Goal: Browse casually: Explore the website without a specific task or goal

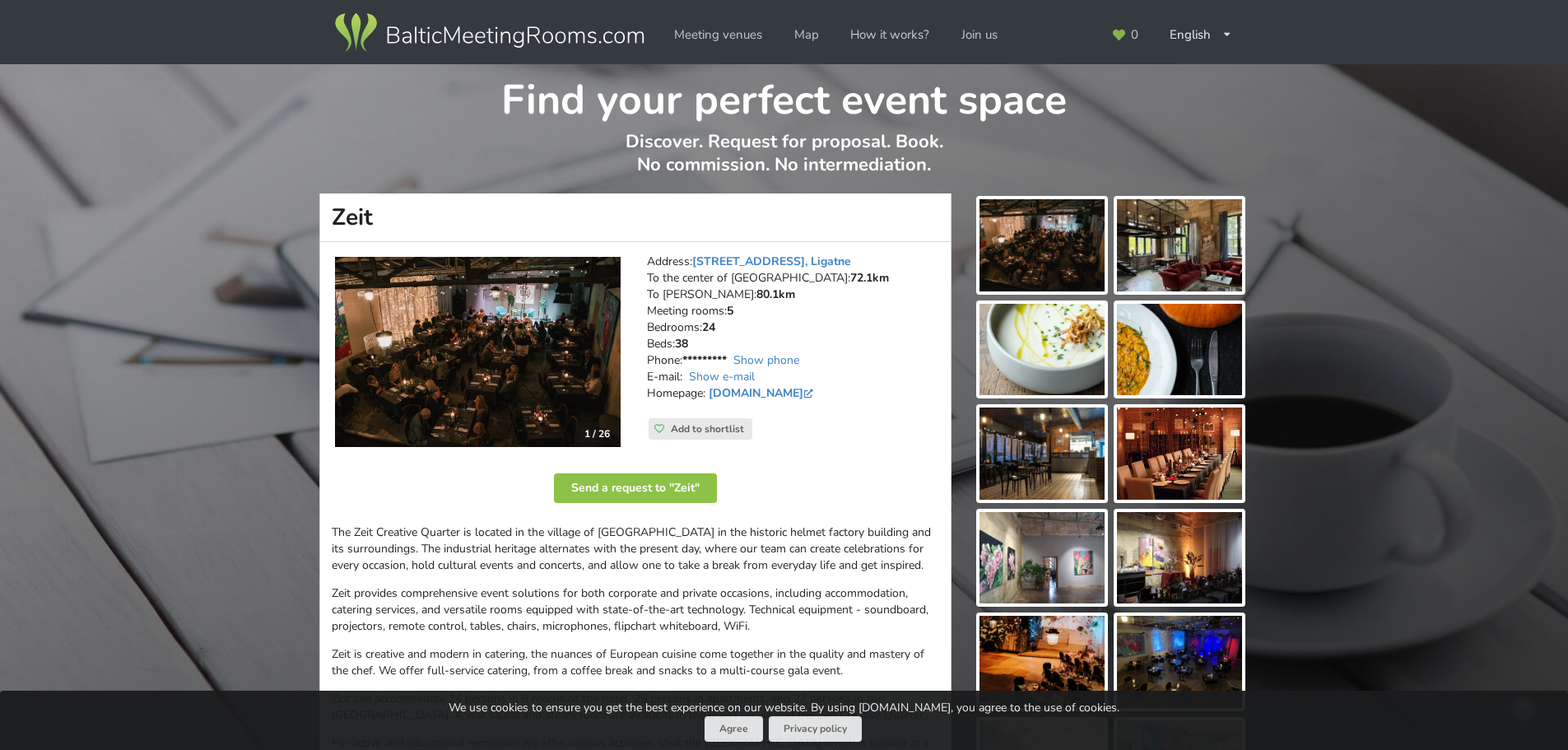
scroll to position [1, 0]
click at [1061, 615] on img at bounding box center [1042, 661] width 125 height 92
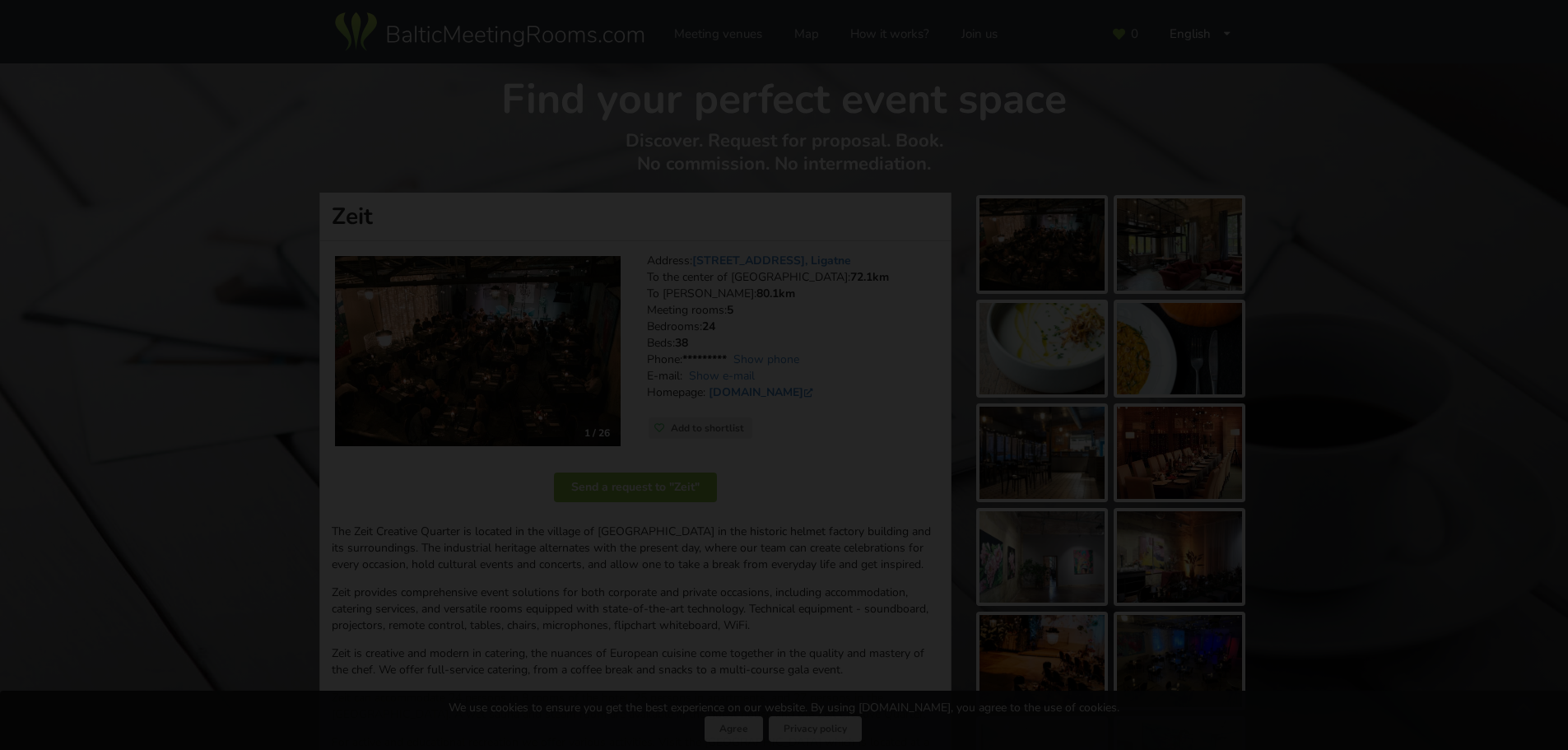
click at [719, 737] on div "1 / 26 Zeit | Ligatne | Event place - gallery picture" at bounding box center [784, 375] width 1568 height 750
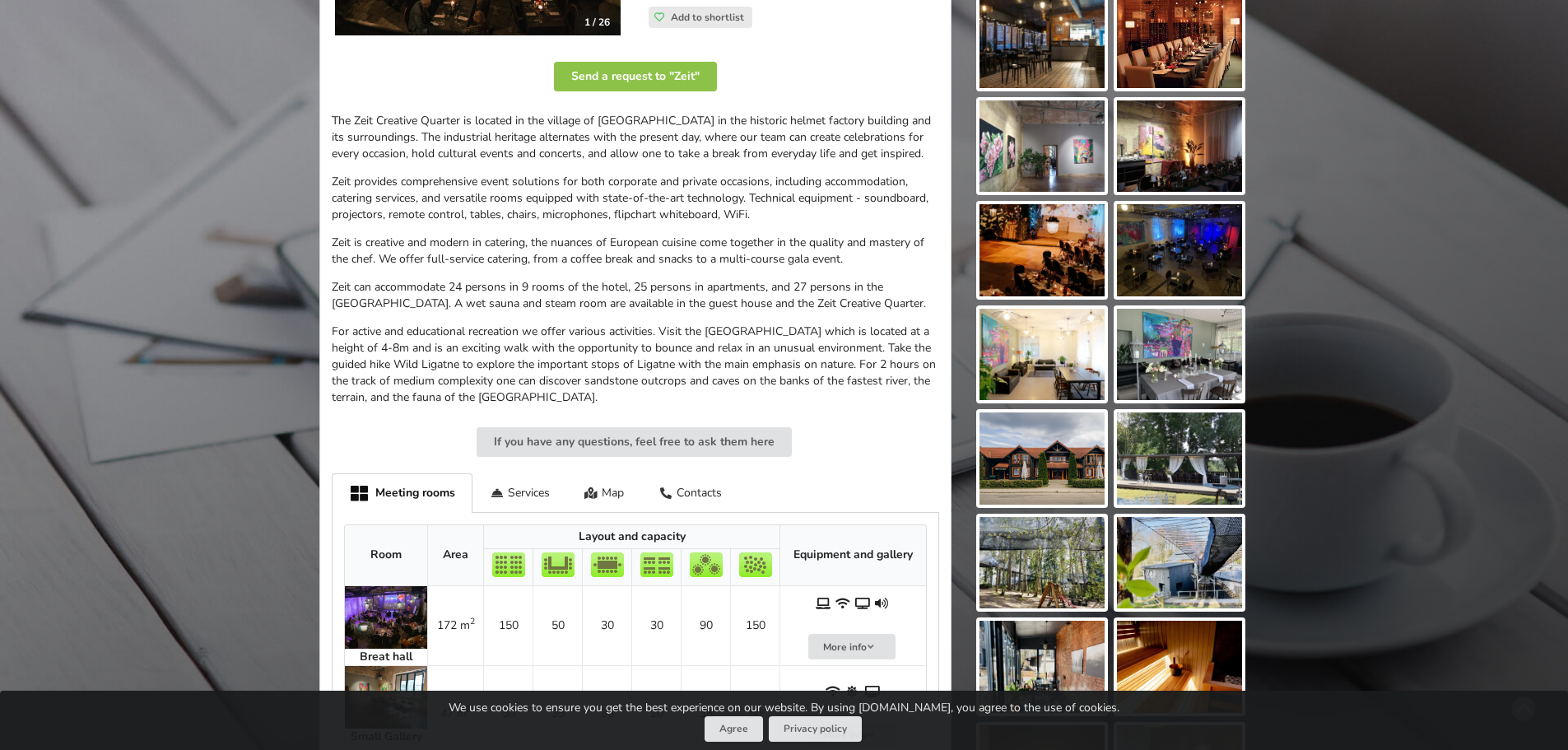
click at [1050, 443] on img at bounding box center [1042, 458] width 125 height 92
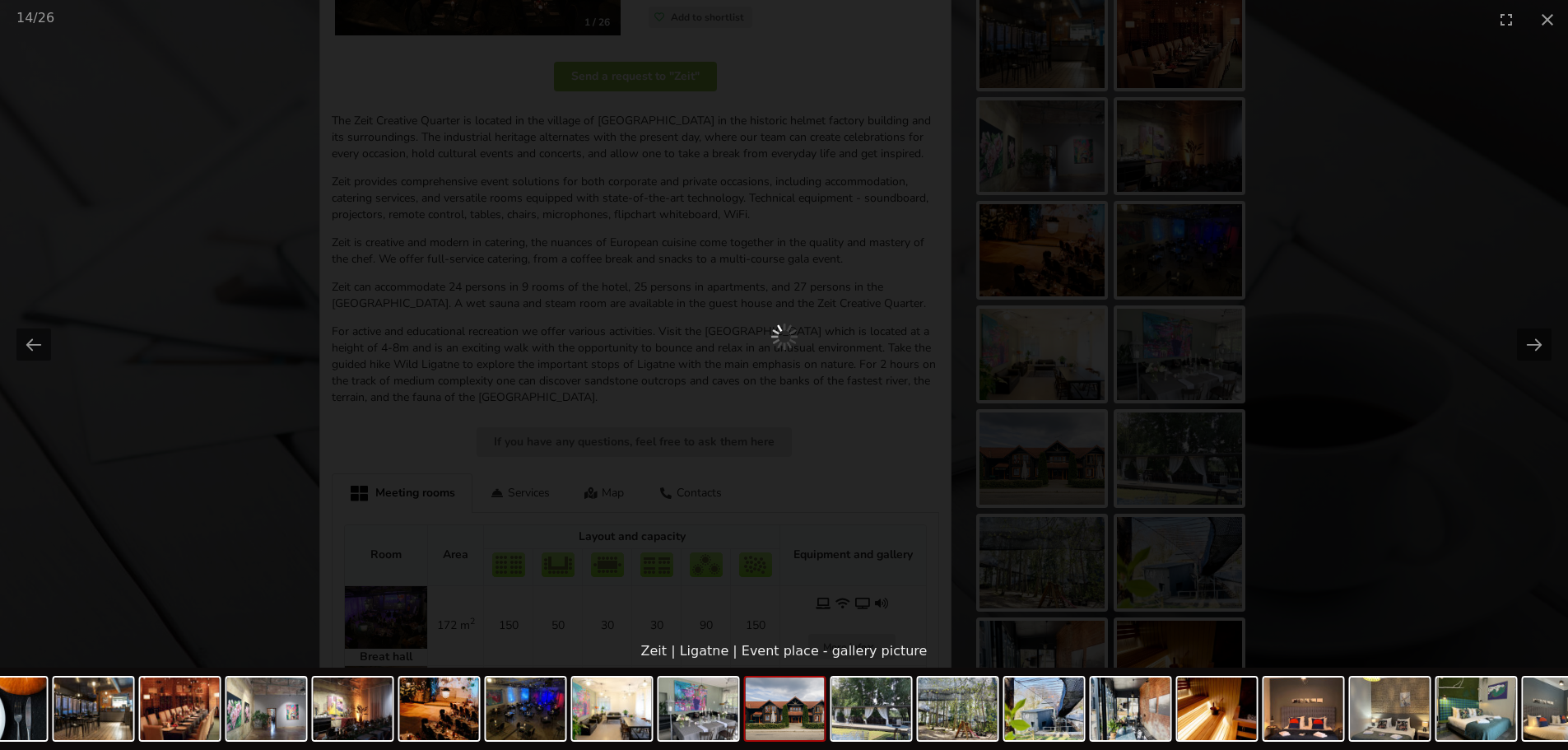
scroll to position [494, 0]
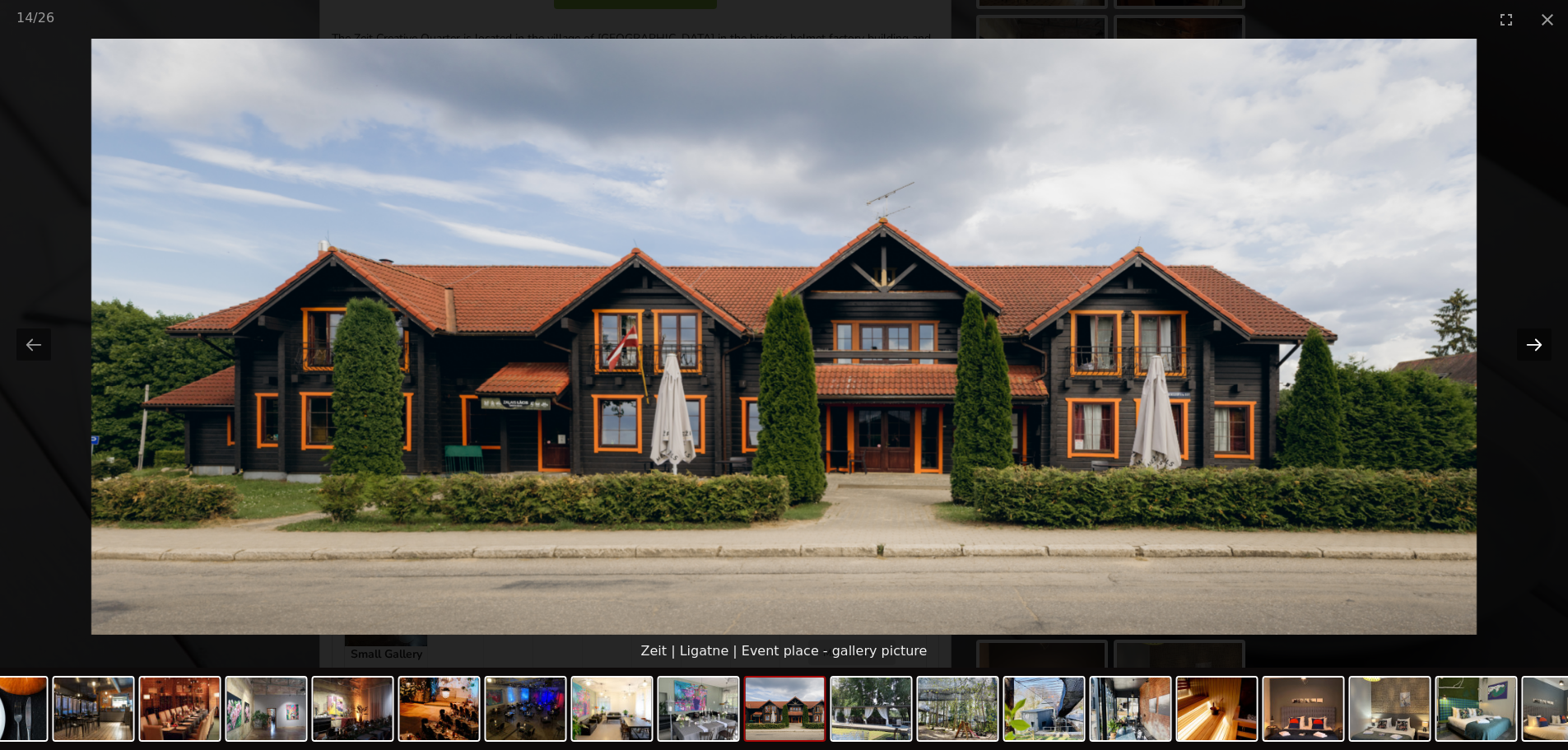
click at [1532, 356] on button "Next slide" at bounding box center [1534, 344] width 34 height 32
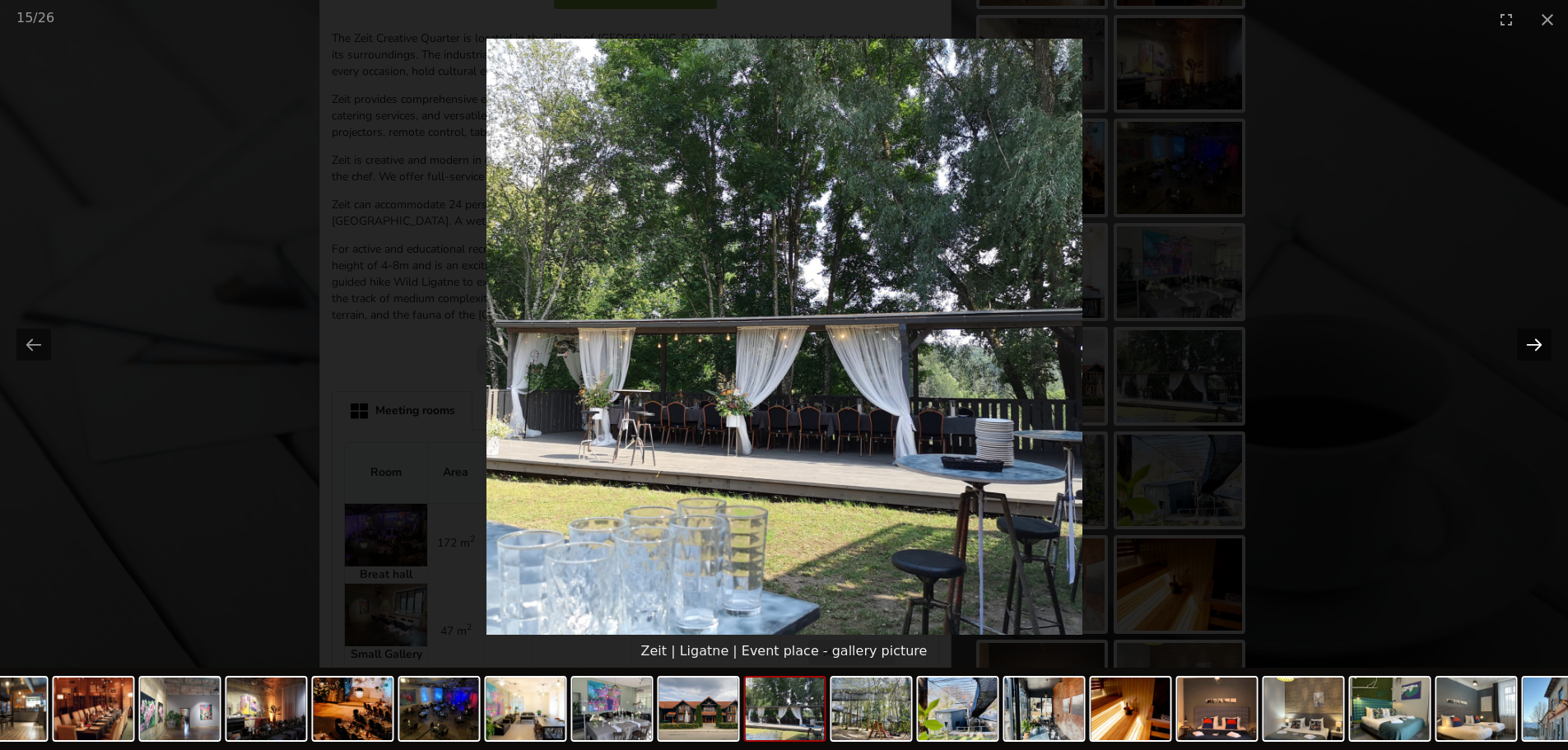
click at [1536, 337] on button "Next slide" at bounding box center [1534, 344] width 34 height 32
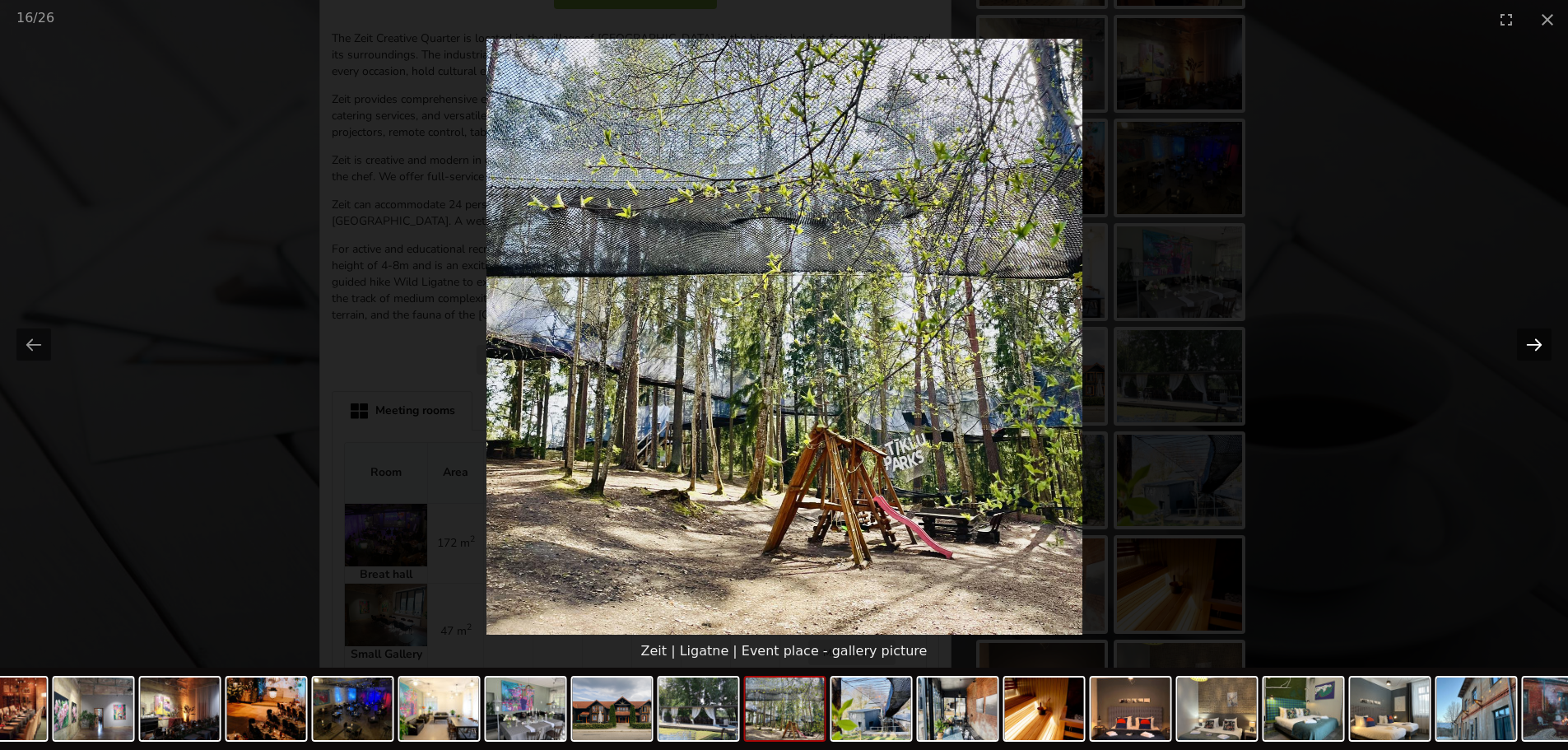
click at [1536, 337] on button "Next slide" at bounding box center [1534, 344] width 34 height 32
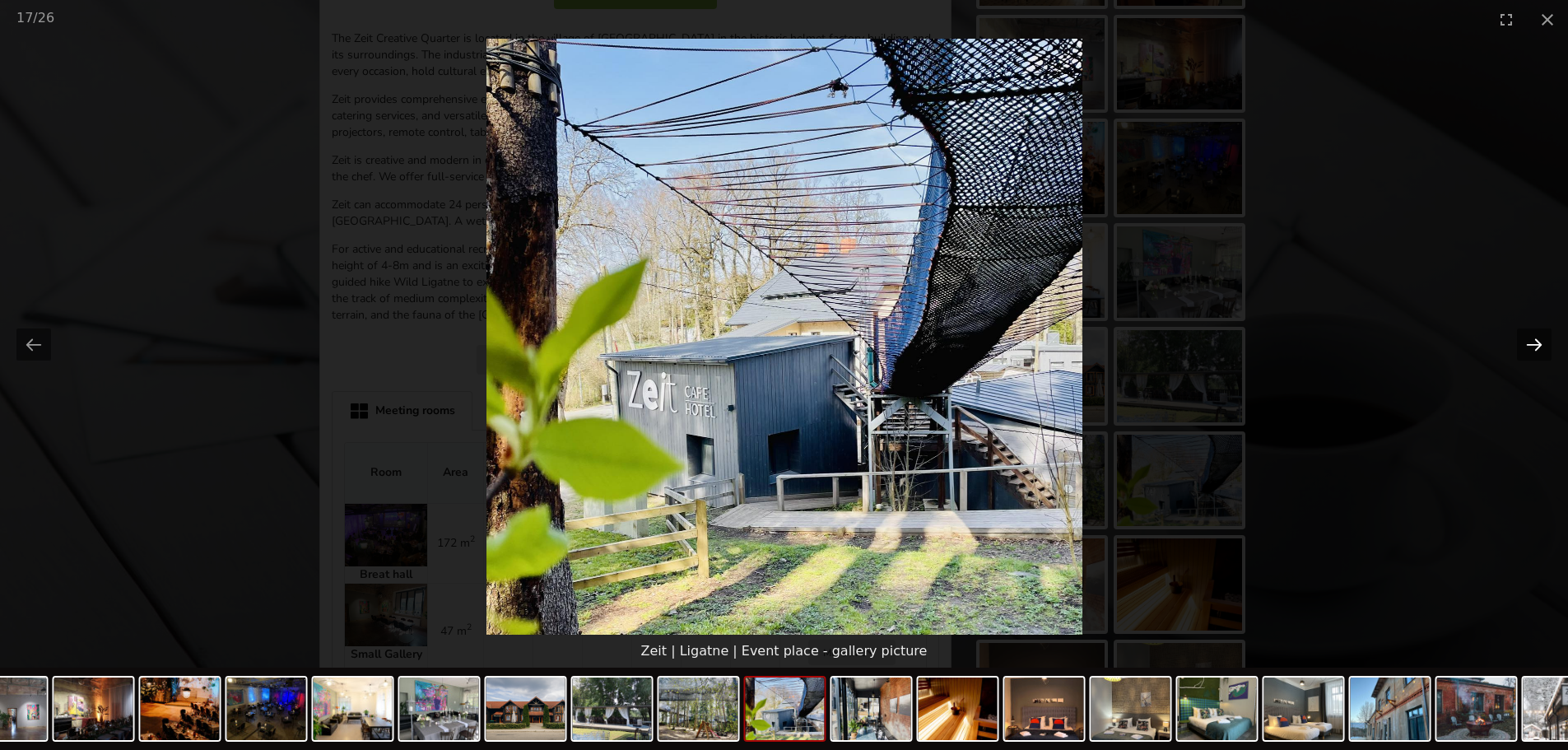
click at [1536, 337] on button "Next slide" at bounding box center [1534, 344] width 34 height 32
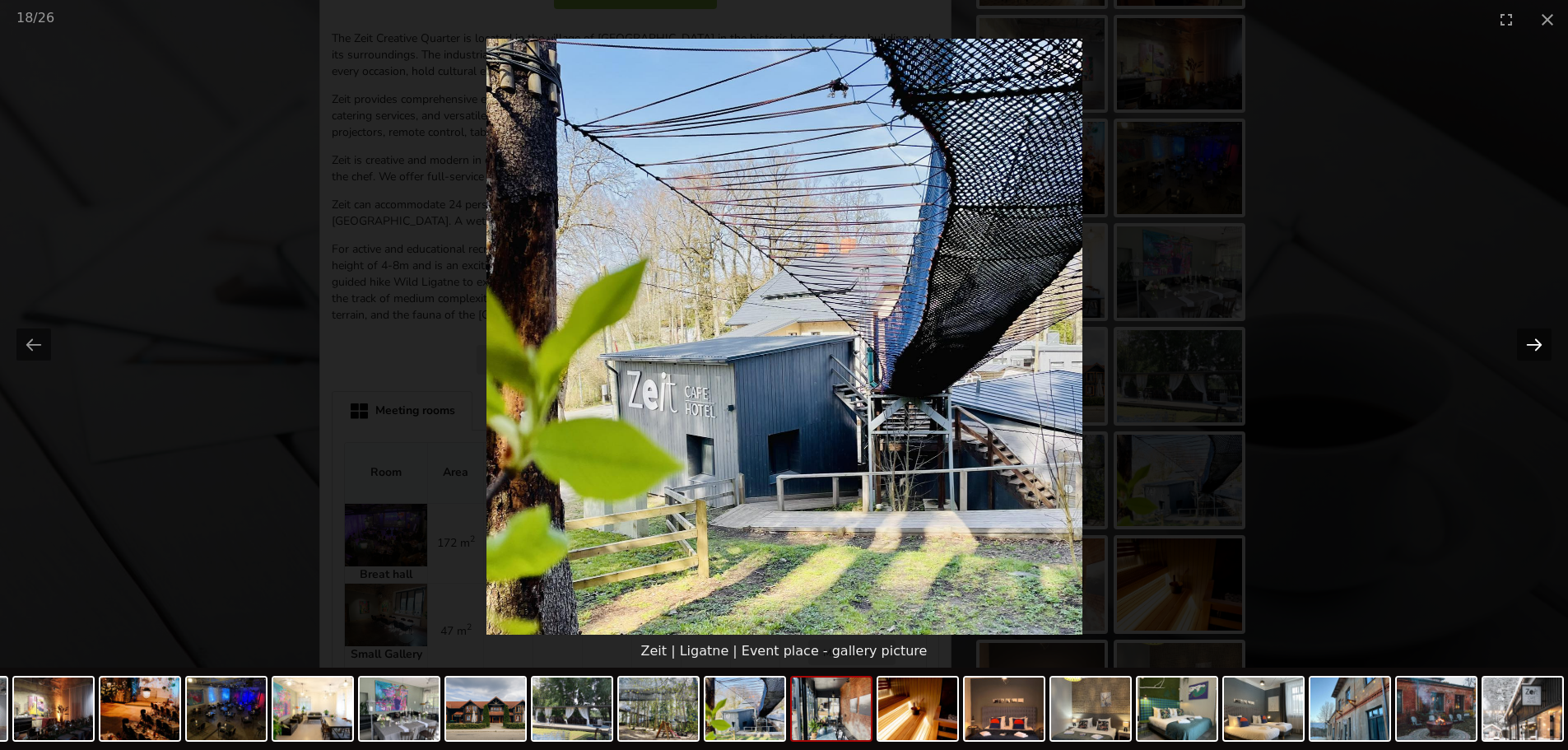
click at [1536, 337] on button "Next slide" at bounding box center [1534, 344] width 34 height 32
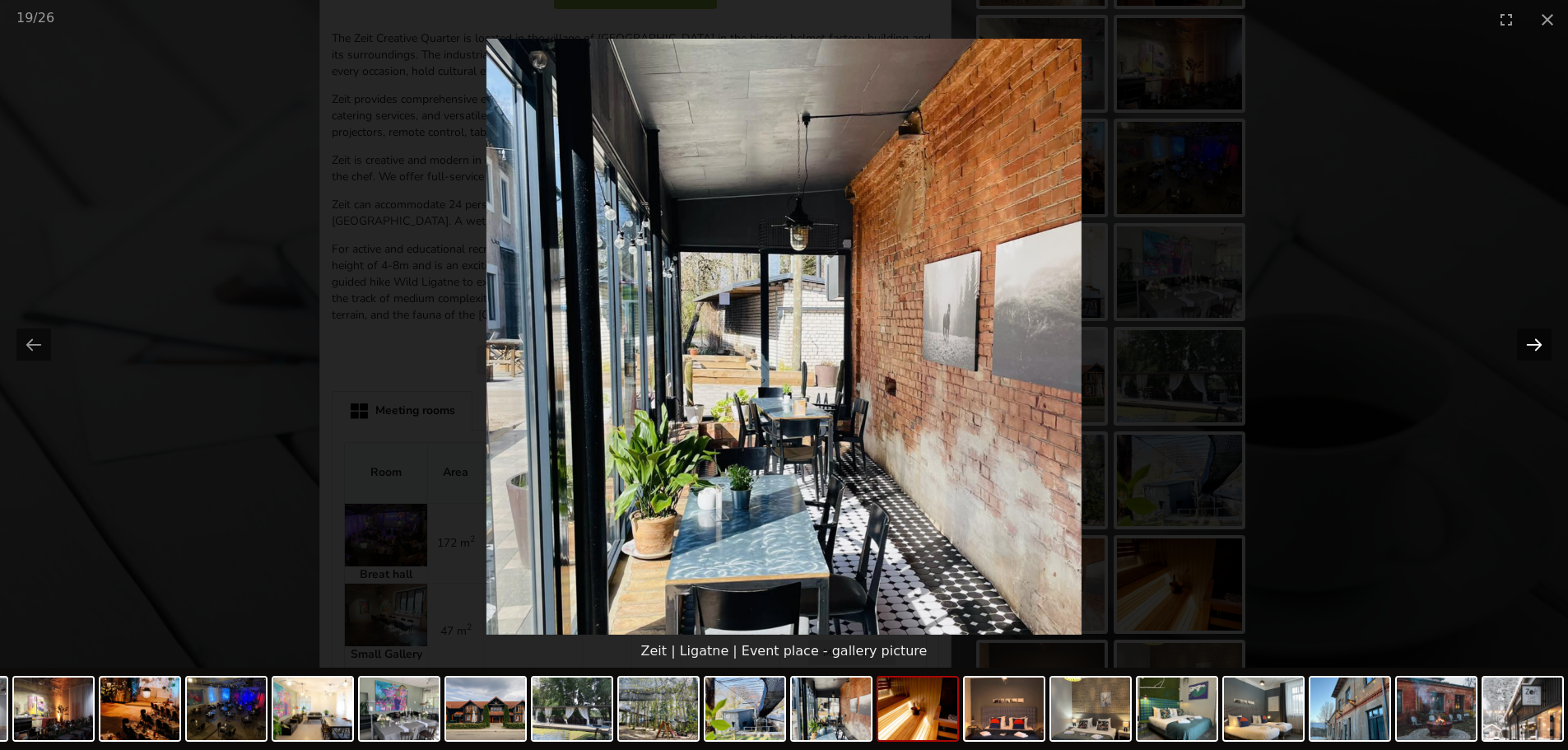
click at [1536, 337] on button "Next slide" at bounding box center [1534, 344] width 34 height 32
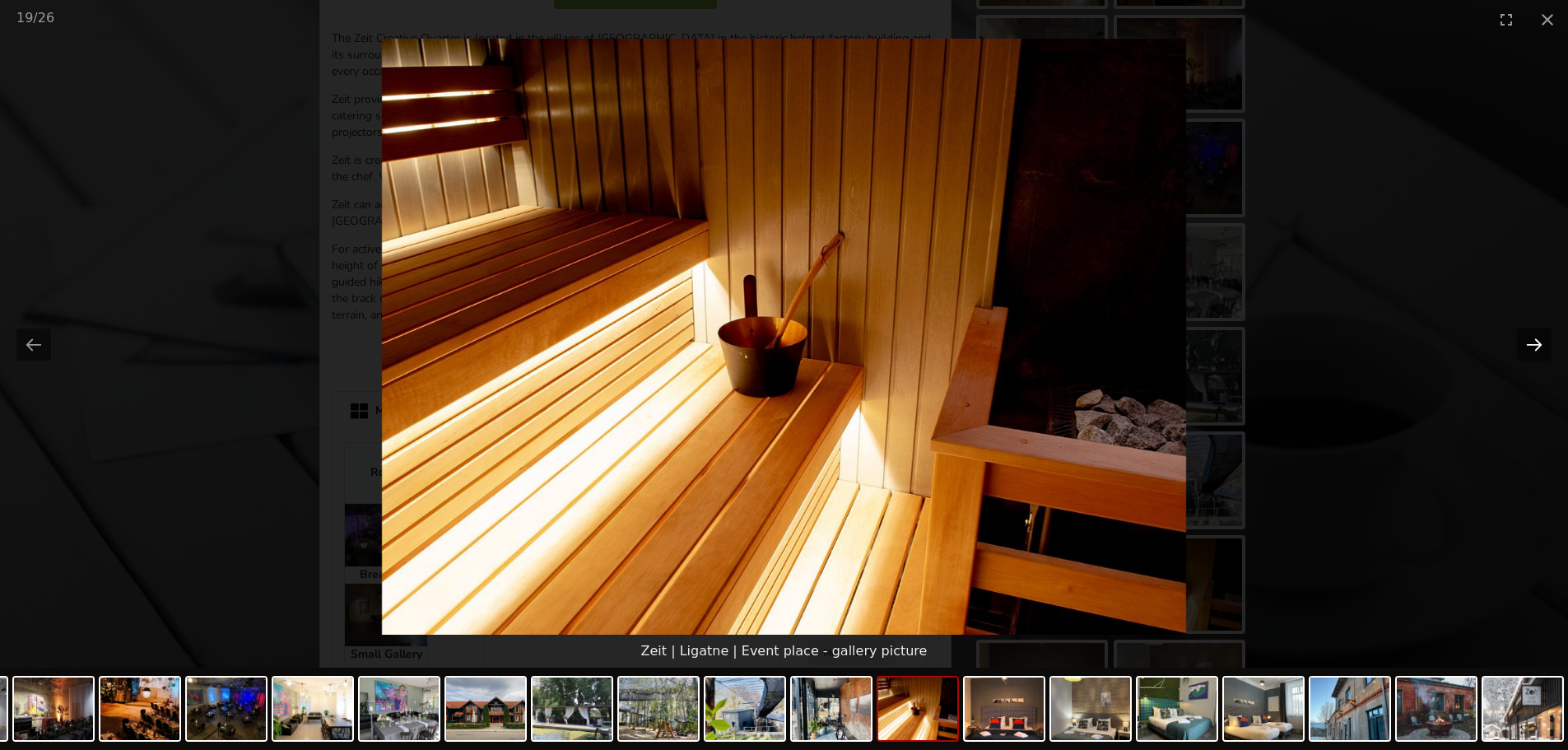
click at [1536, 337] on button "Next slide" at bounding box center [1534, 344] width 34 height 32
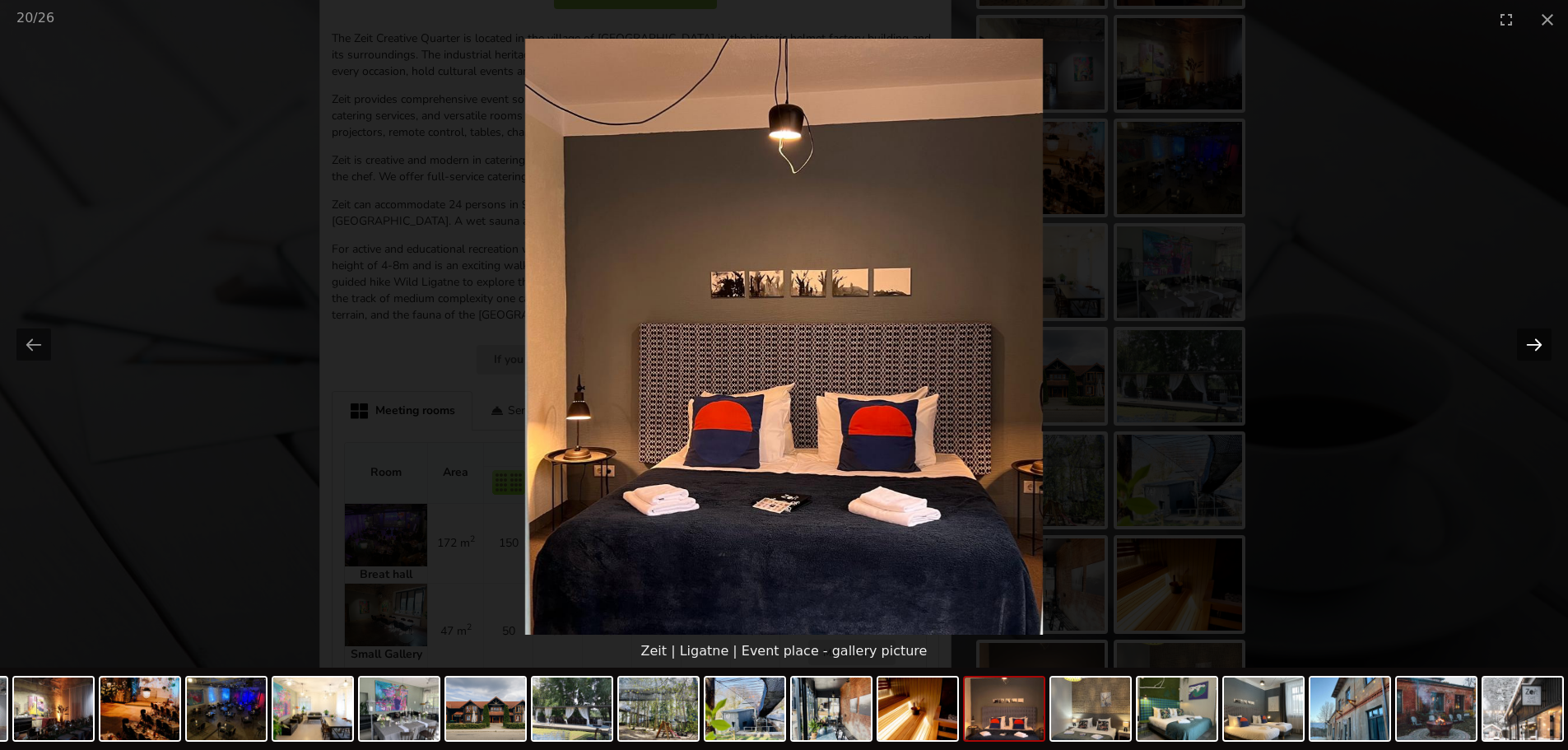
click at [1536, 337] on button "Next slide" at bounding box center [1534, 344] width 34 height 32
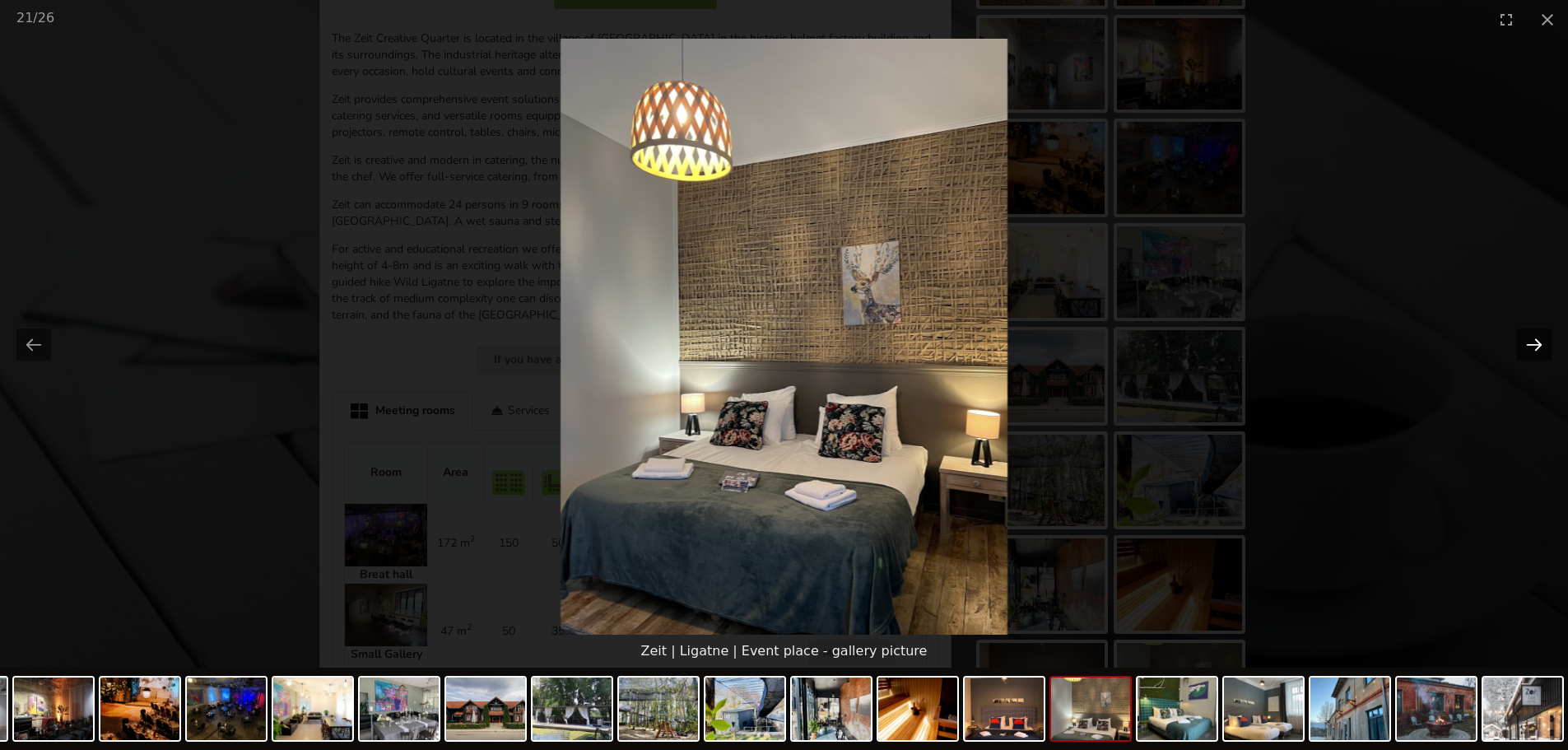
click at [1536, 337] on button "Next slide" at bounding box center [1534, 344] width 34 height 32
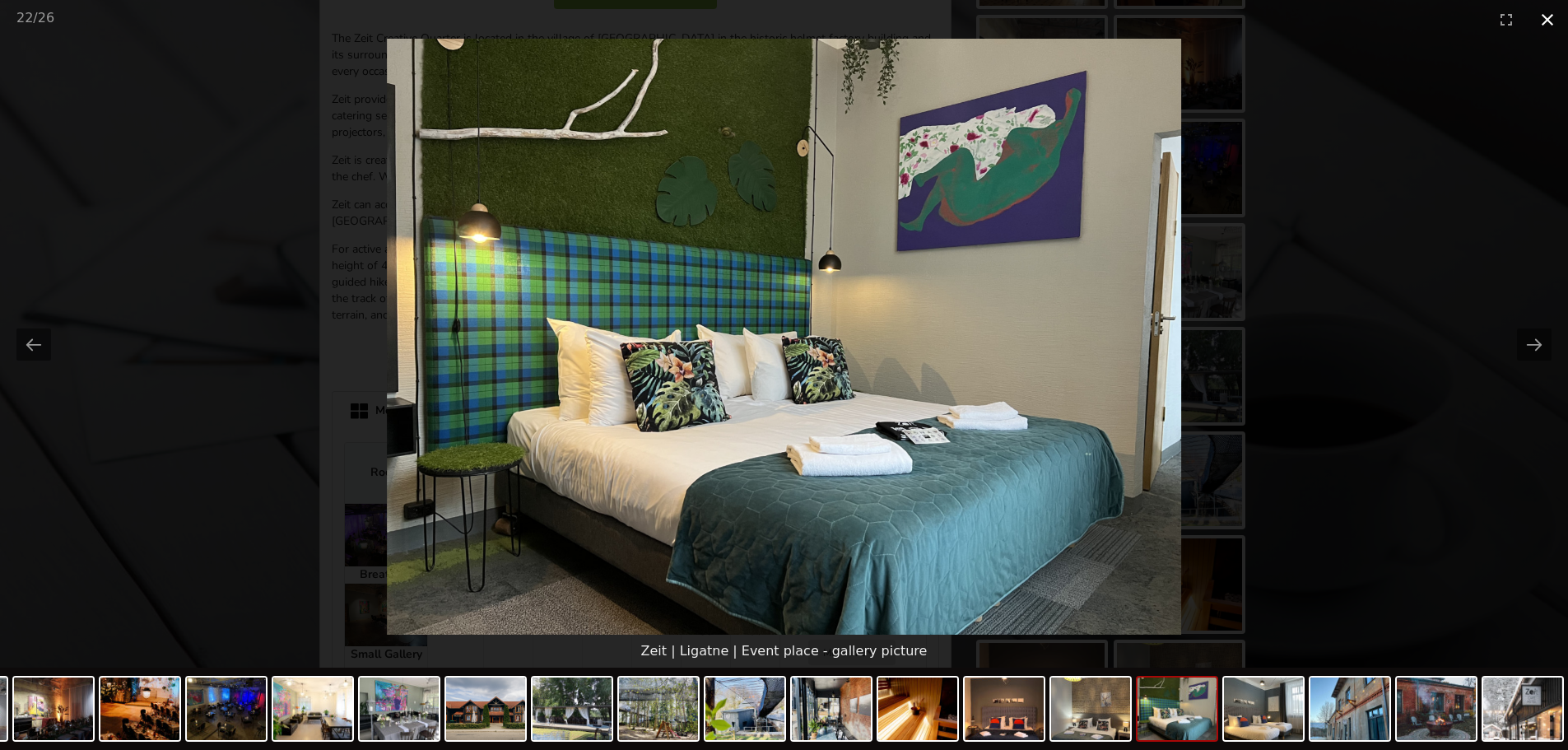
click at [1546, 21] on button "Close gallery" at bounding box center [1547, 19] width 41 height 39
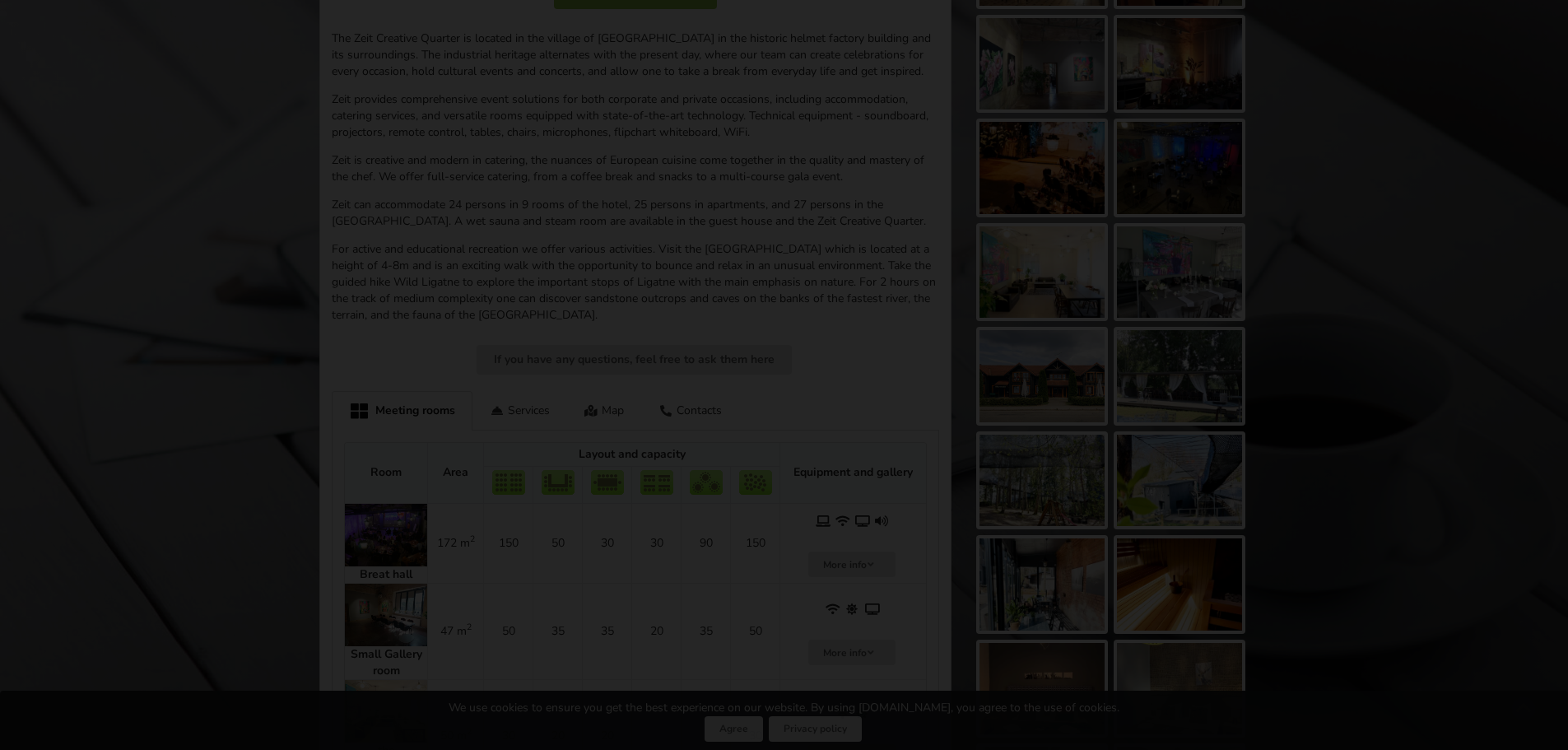
scroll to position [422, 0]
